Goal: Transaction & Acquisition: Download file/media

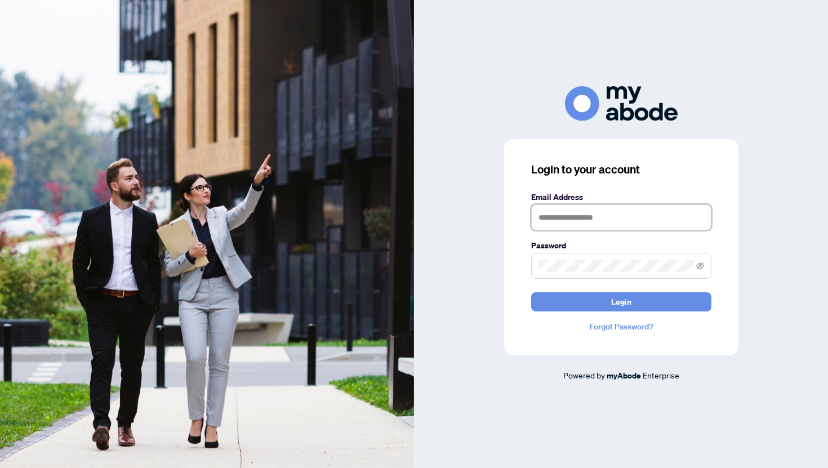
click at [572, 207] on input "text" at bounding box center [621, 217] width 180 height 26
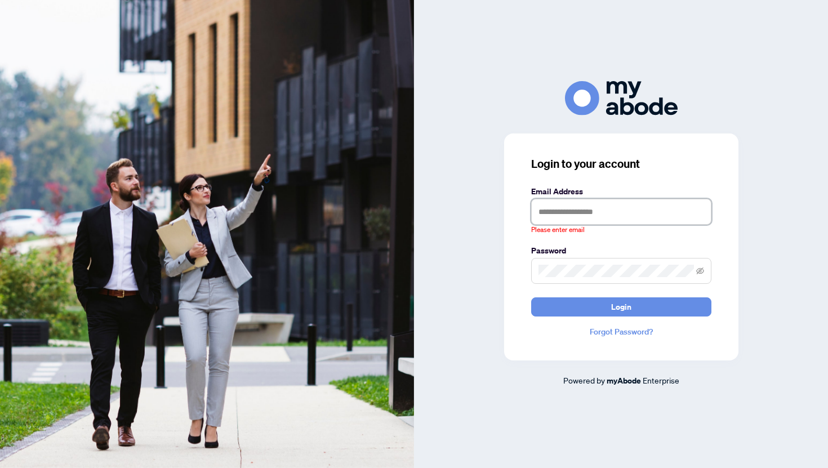
type input "**********"
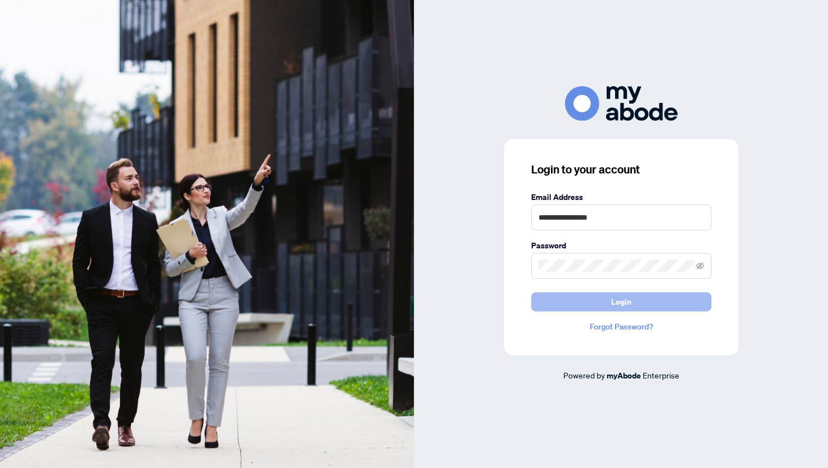
click at [641, 305] on button "Login" at bounding box center [621, 301] width 180 height 19
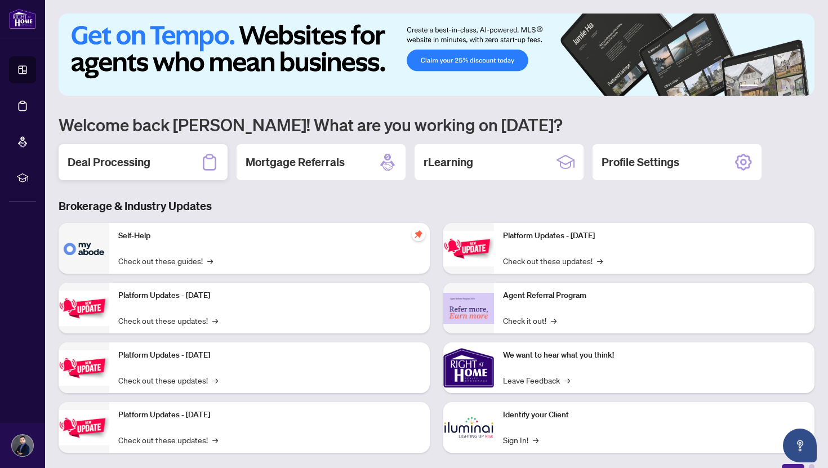
click at [138, 160] on h2 "Deal Processing" at bounding box center [109, 162] width 83 height 16
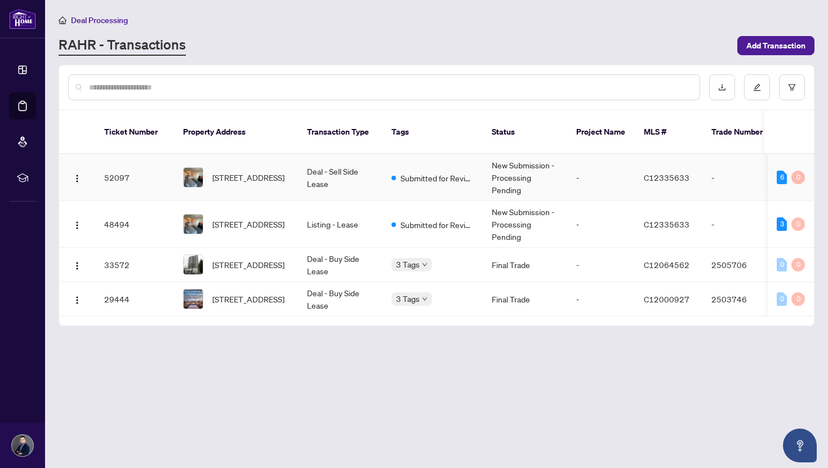
click at [345, 178] on td "Deal - Sell Side Lease" at bounding box center [340, 177] width 84 height 47
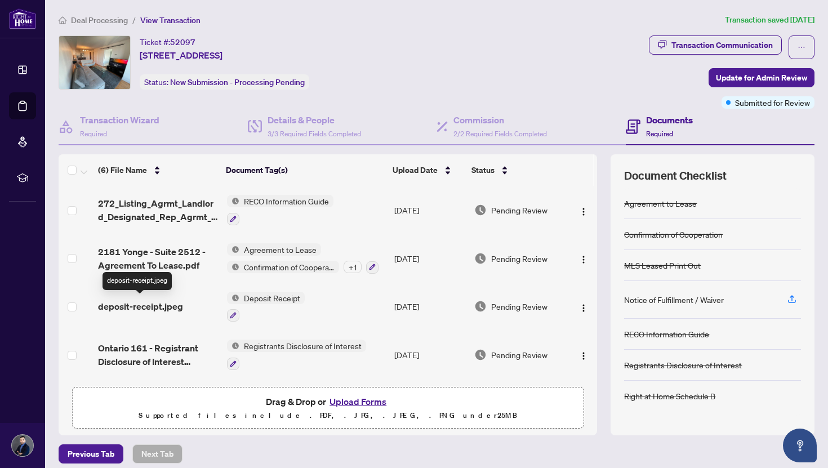
click at [174, 306] on span "deposit-receipt.jpeg" at bounding box center [140, 307] width 85 height 14
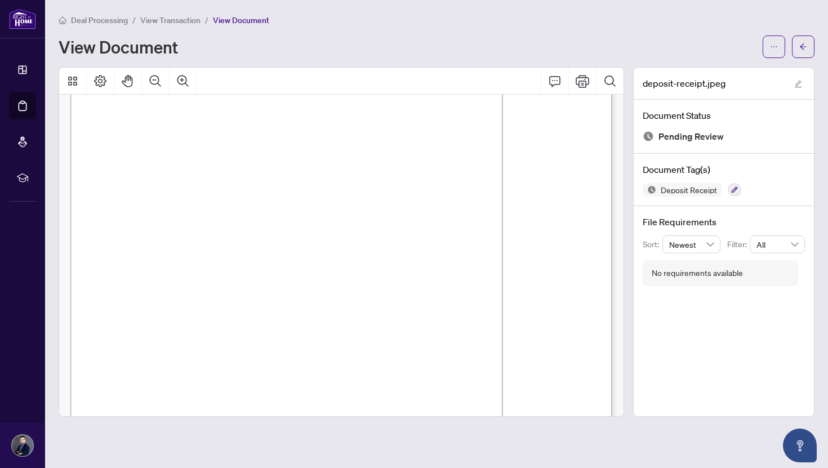
scroll to position [83, 0]
click at [771, 46] on icon "ellipsis" at bounding box center [774, 47] width 8 height 8
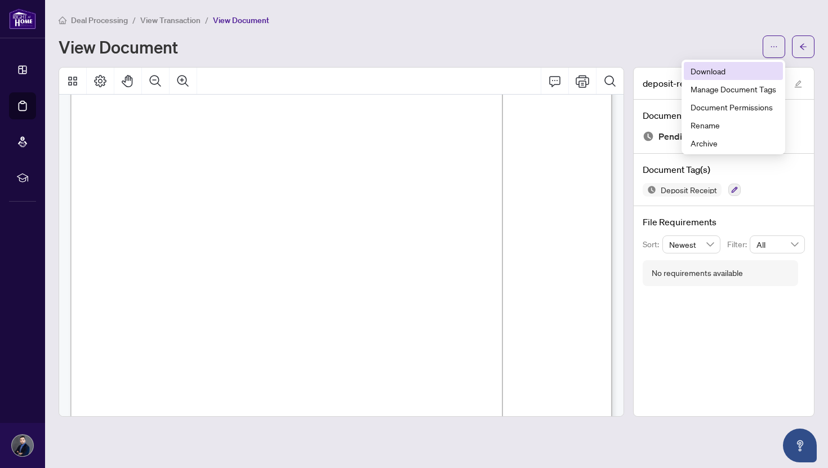
click at [723, 70] on span "Download" at bounding box center [733, 71] width 86 height 12
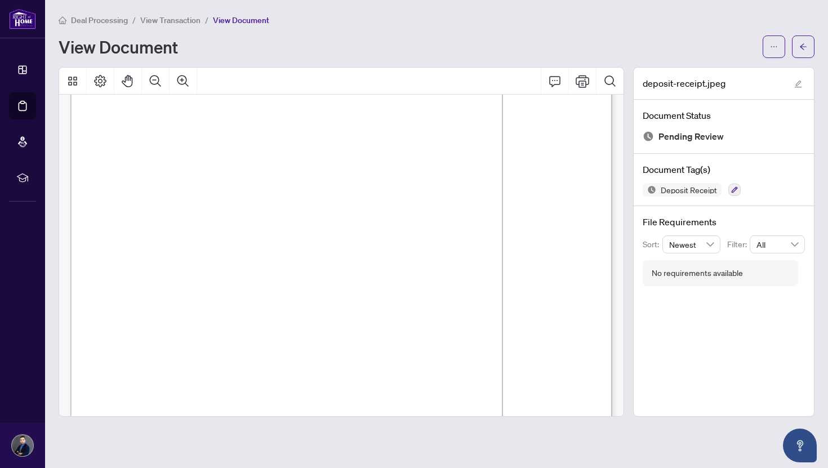
scroll to position [32, 0]
click at [187, 25] on li "View Transaction" at bounding box center [170, 20] width 60 height 13
click at [177, 23] on span "View Transaction" at bounding box center [170, 20] width 60 height 10
